Goal: Transaction & Acquisition: Purchase product/service

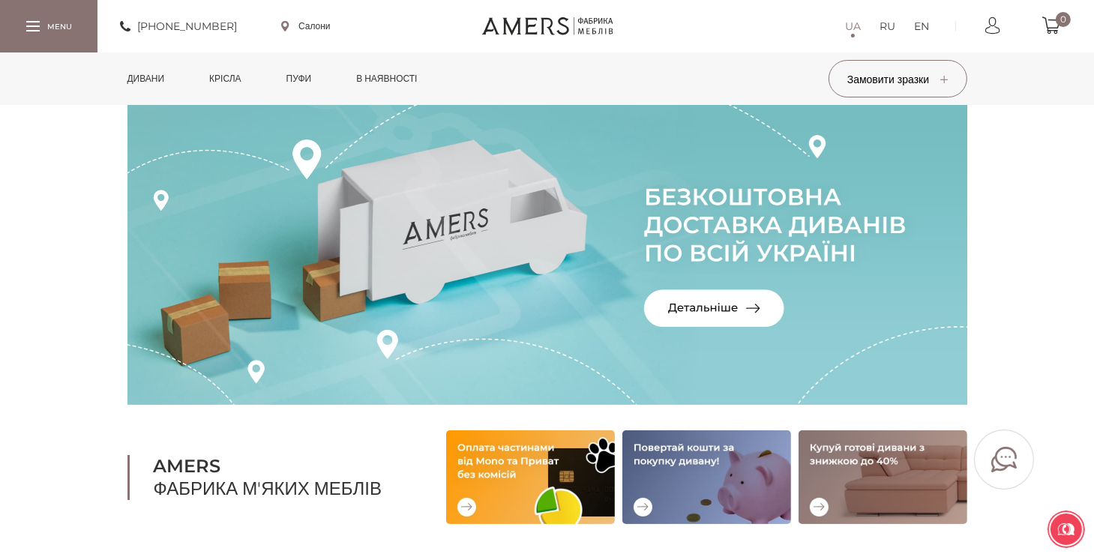
click at [50, 218] on section "Кутові дивани Модульні дивани Прямі дивани AMERS Фабрика м'яких меблів" at bounding box center [547, 314] width 1094 height 419
click at [695, 308] on img at bounding box center [547, 255] width 840 height 300
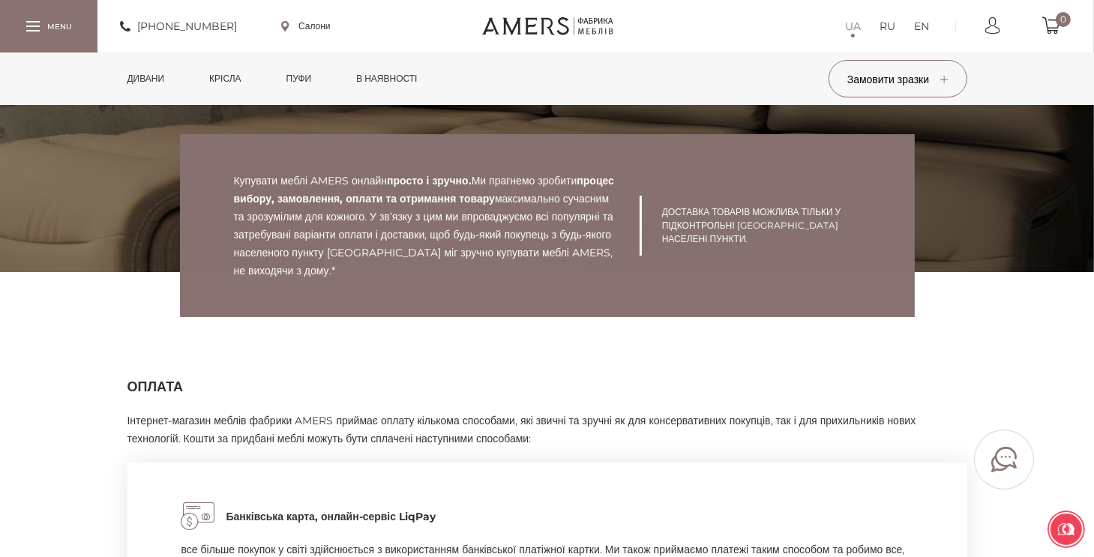
scroll to position [105, 0]
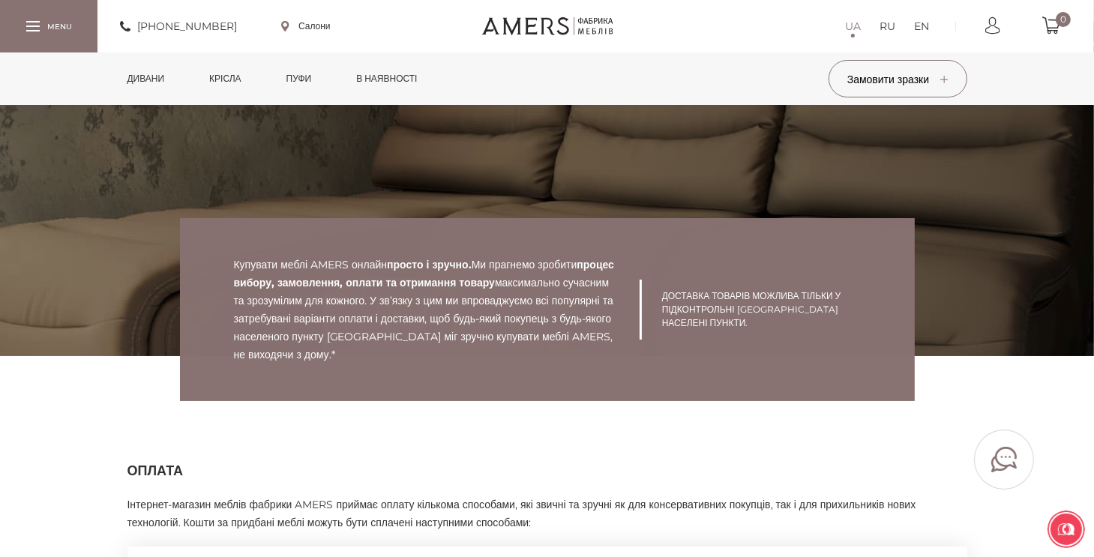
click at [56, 37] on div at bounding box center [48, 26] width 97 height 52
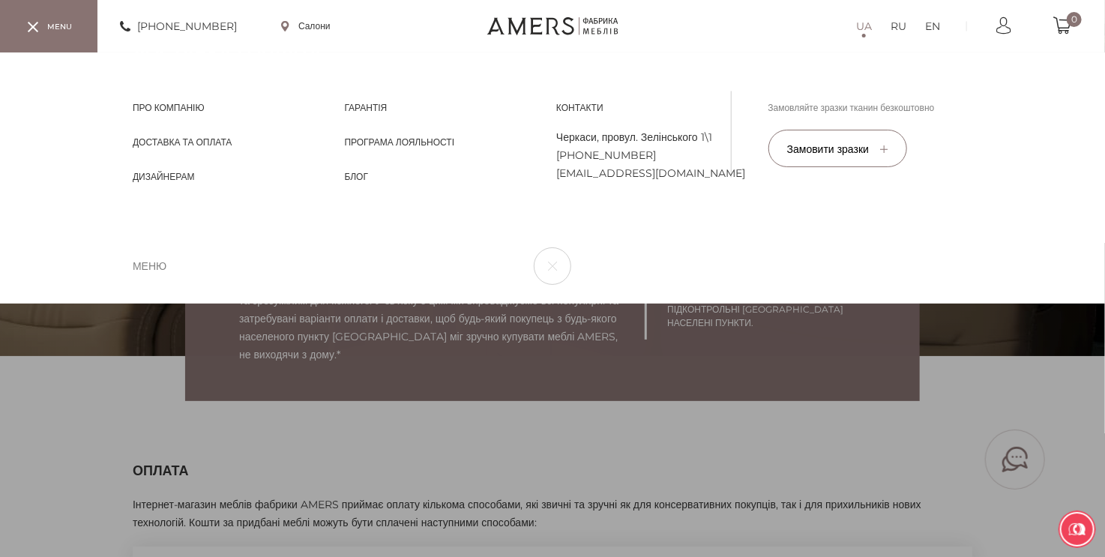
click at [150, 266] on span "меню" at bounding box center [150, 266] width 34 height 18
click at [65, 32] on div at bounding box center [48, 26] width 97 height 52
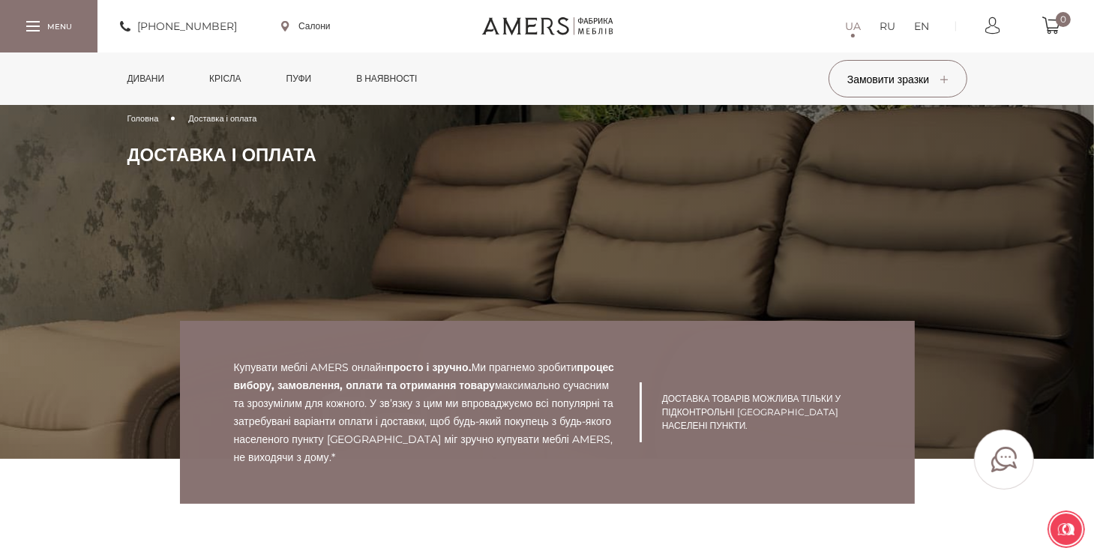
scroll to position [0, 0]
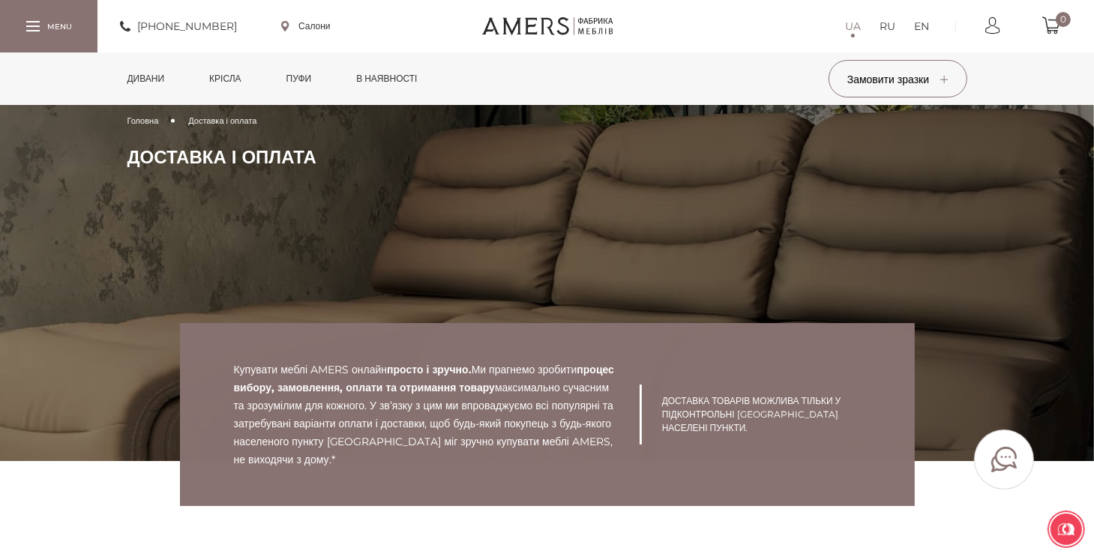
click at [136, 120] on span "Головна" at bounding box center [142, 120] width 31 height 10
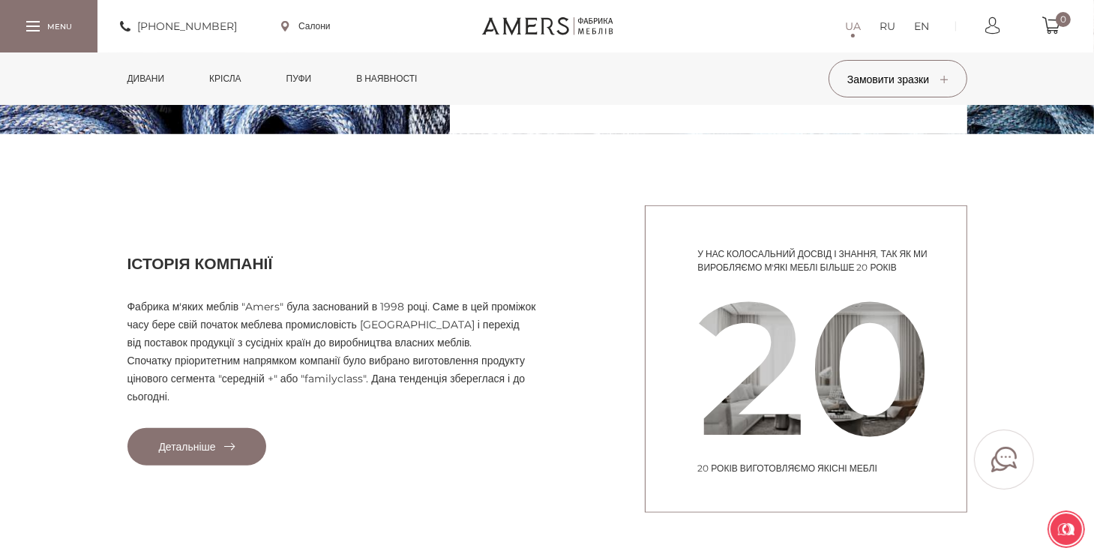
scroll to position [1274, 0]
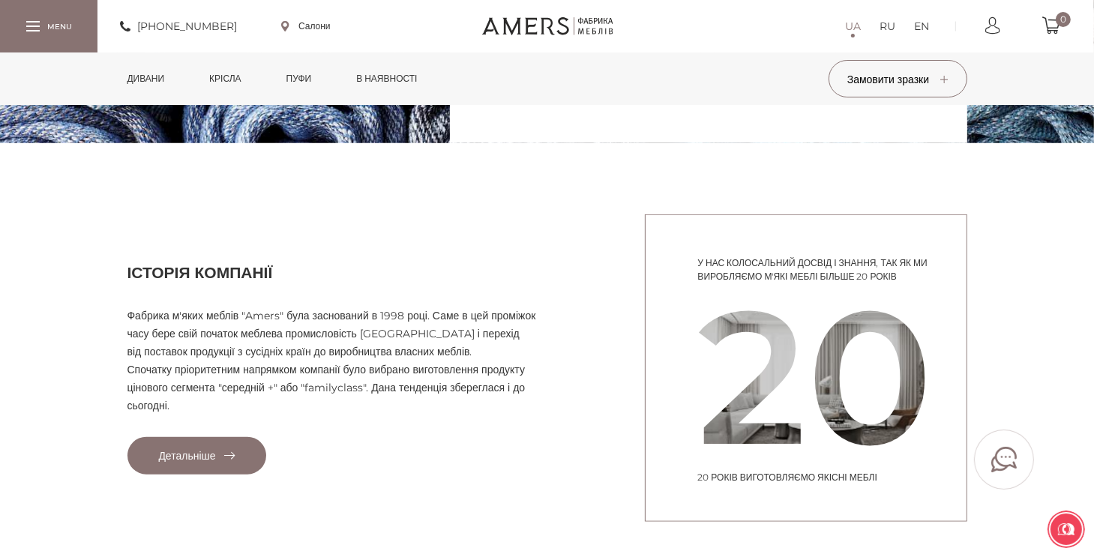
click at [403, 82] on link "в наявності" at bounding box center [386, 78] width 83 height 52
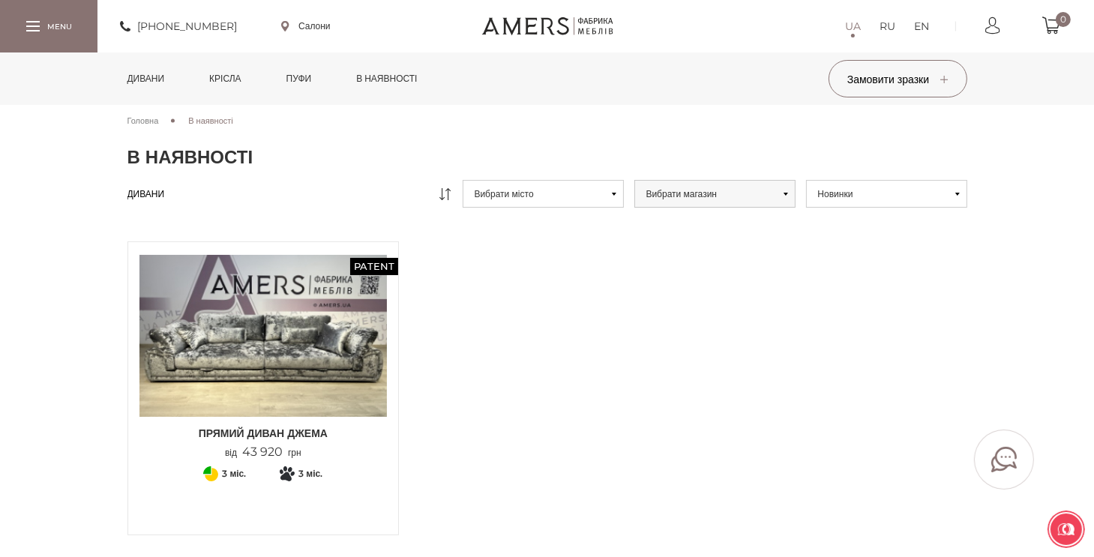
click at [153, 78] on link "Дивани" at bounding box center [146, 78] width 60 height 52
